Goal: Task Accomplishment & Management: Manage account settings

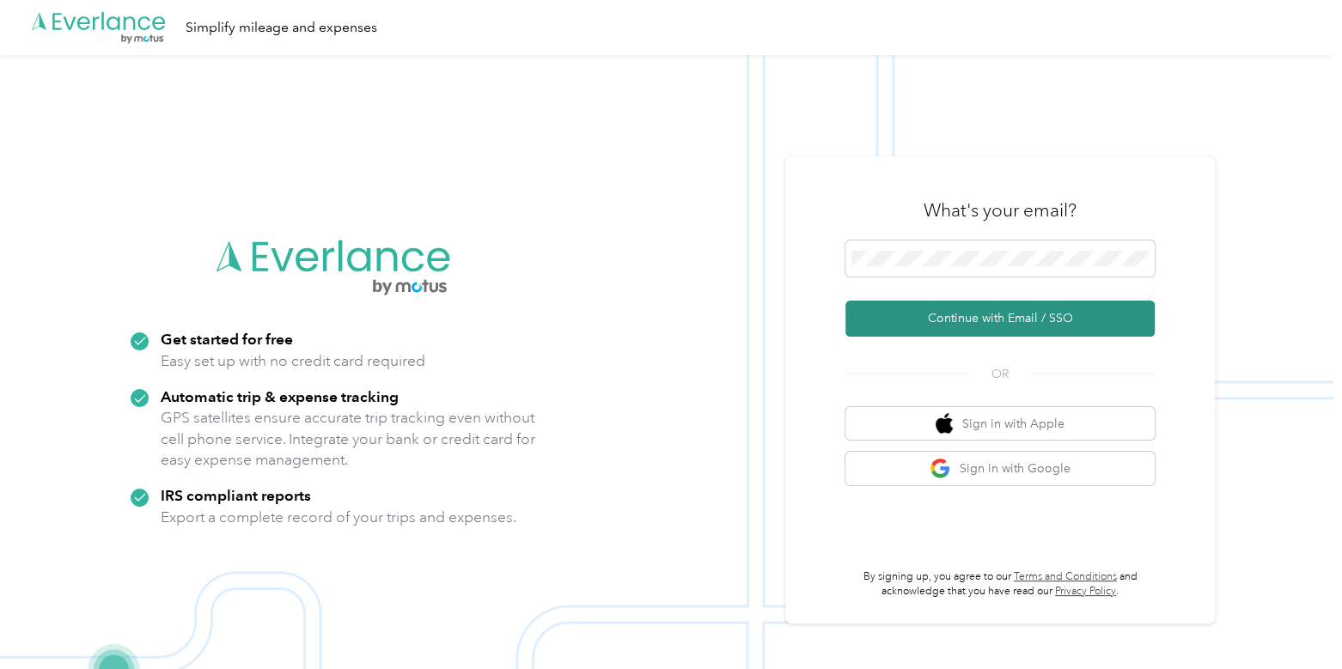
click at [954, 326] on button "Continue with Email / SSO" at bounding box center [1000, 319] width 309 height 36
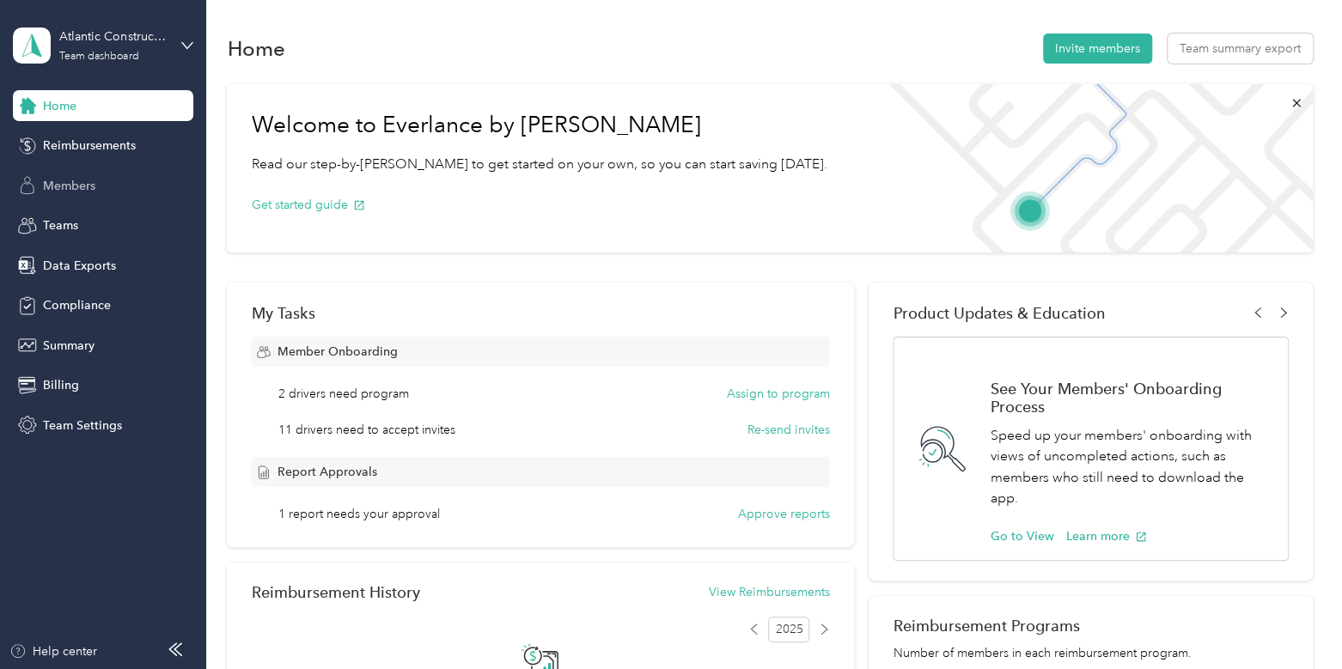
click at [122, 183] on div "Members" at bounding box center [103, 185] width 180 height 31
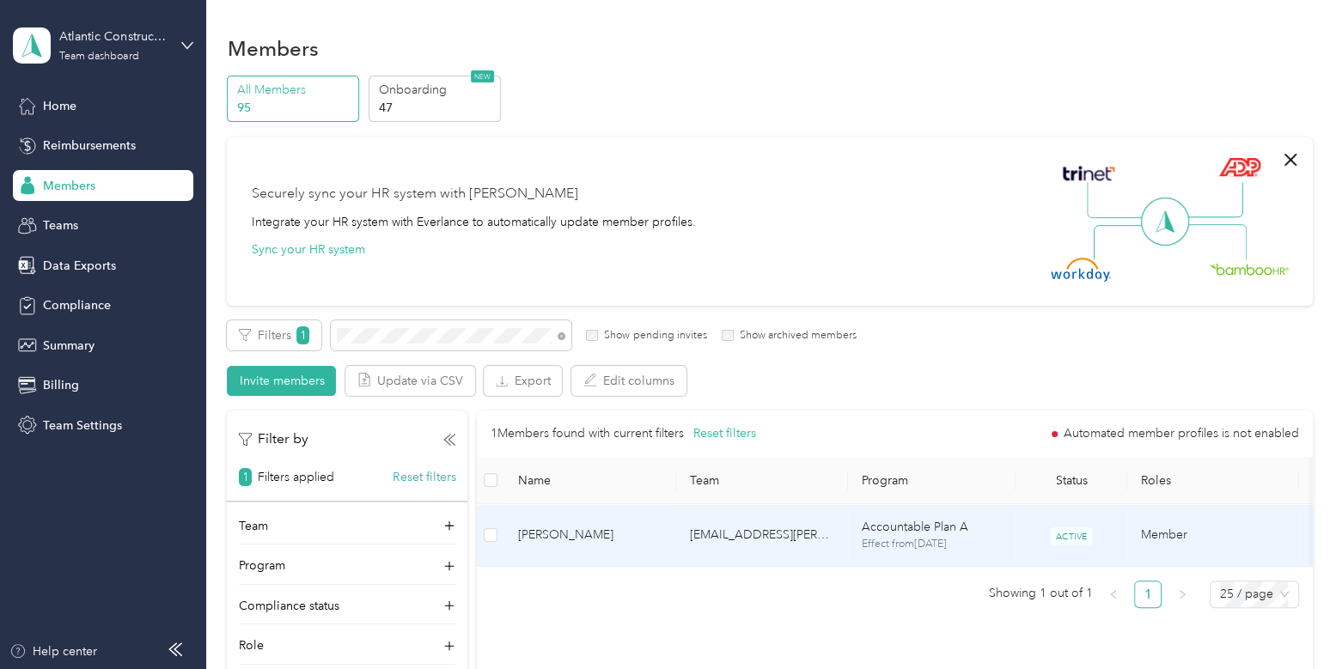
click at [657, 547] on td "[PERSON_NAME]" at bounding box center [590, 535] width 172 height 63
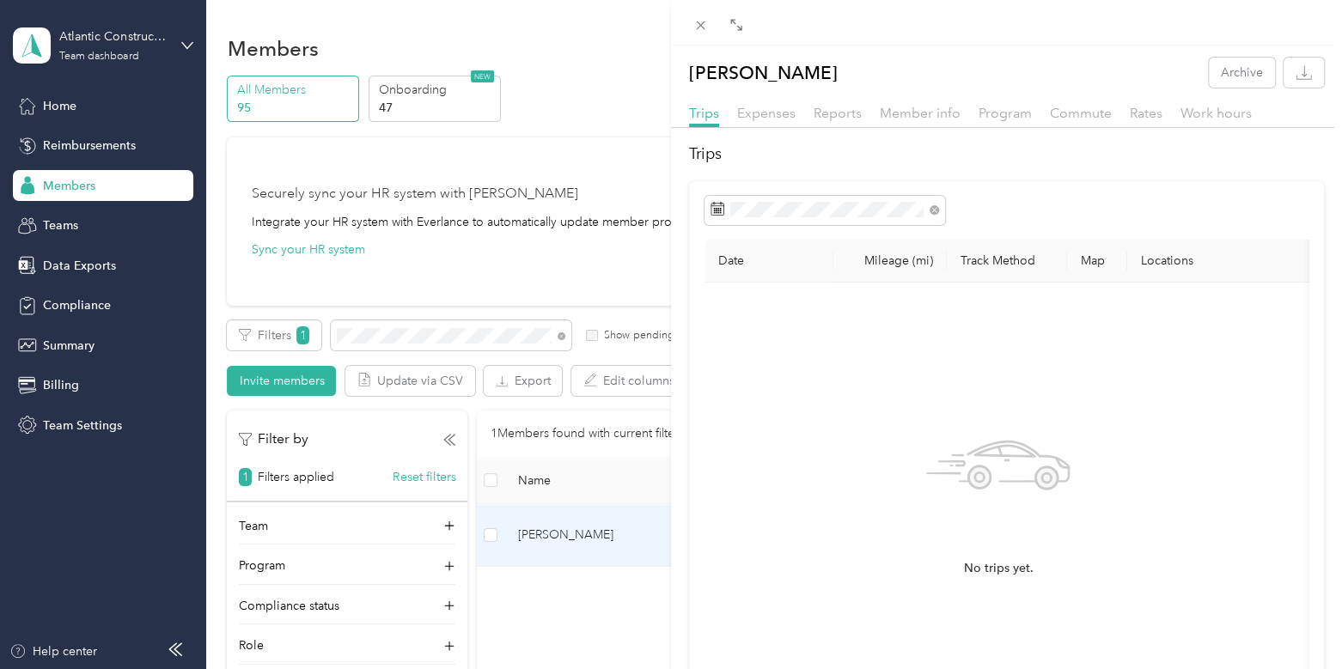
click at [1268, 231] on div "Date Mileage (mi) Track Method Map Locations Mileage value Purpose No trips yet." at bounding box center [1006, 488] width 635 height 614
click at [1235, 157] on h2 "Trips" at bounding box center [1006, 154] width 635 height 23
click at [924, 105] on span "Member info" at bounding box center [920, 113] width 81 height 16
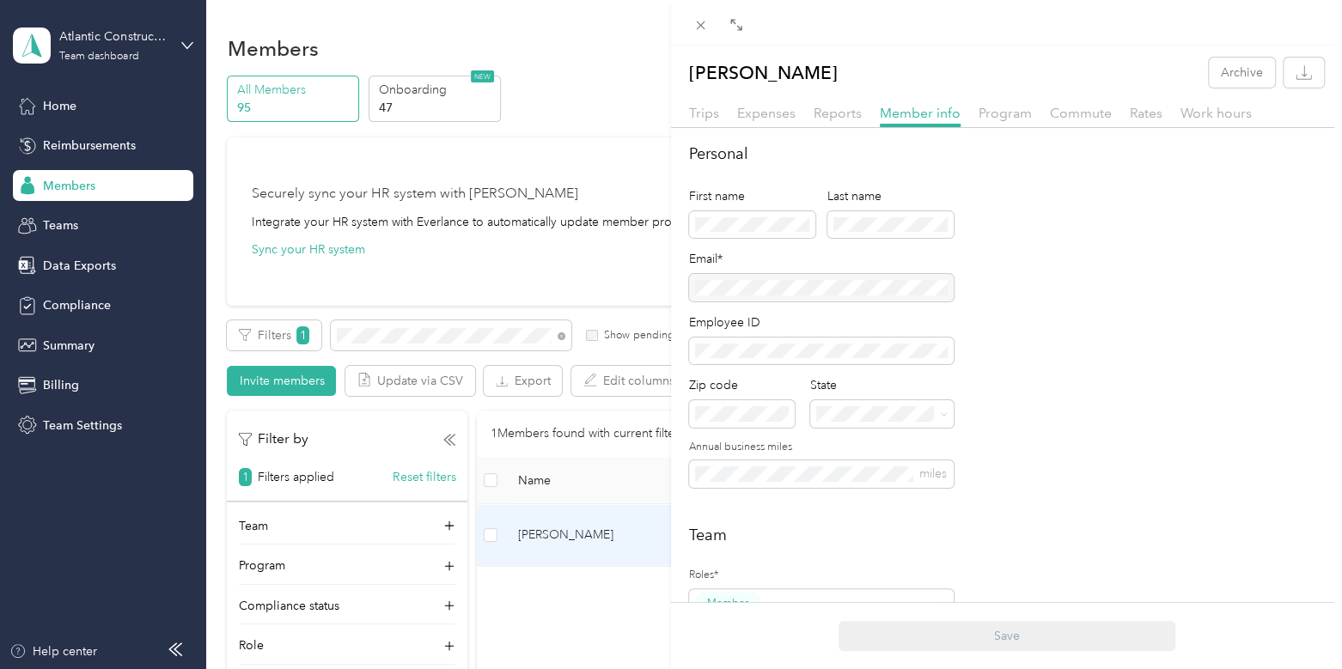
click at [857, 285] on div at bounding box center [821, 287] width 265 height 27
click at [98, 44] on div "[PERSON_NAME] Archive Trips Expenses Reports Member info Program Commute Rates …" at bounding box center [671, 334] width 1342 height 669
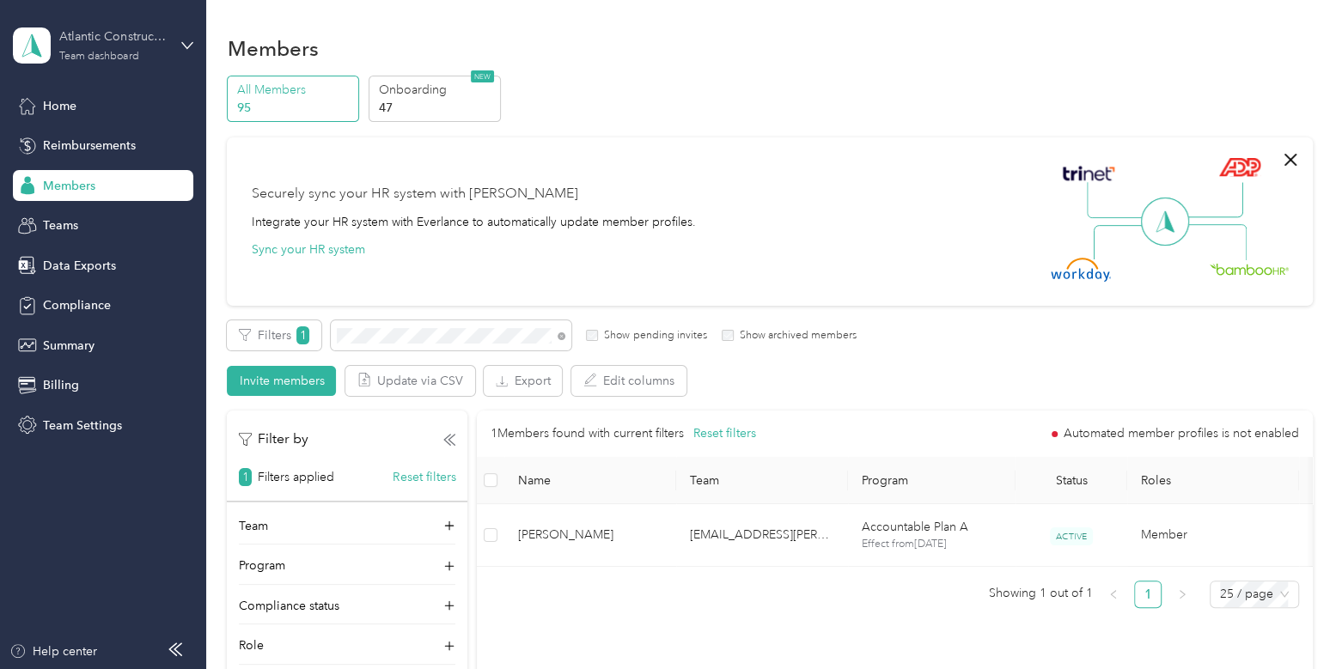
click at [95, 34] on div "Atlantic Constructors" at bounding box center [112, 36] width 107 height 18
click at [82, 211] on div "Log out" at bounding box center [61, 220] width 66 height 18
